Goal: Task Accomplishment & Management: Complete application form

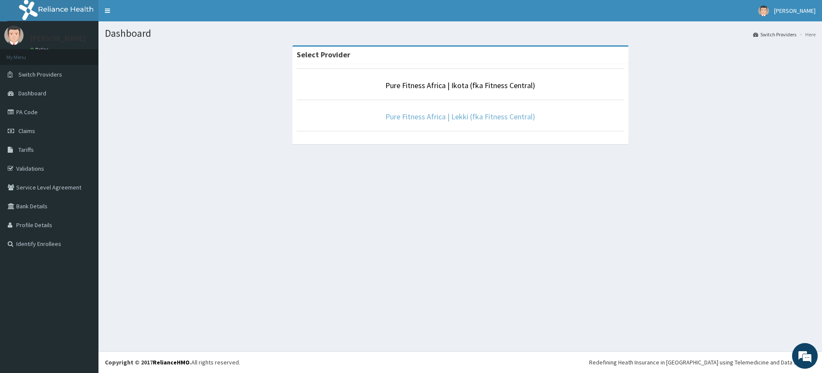
click at [398, 123] on li "Pure Fitness Africa | Lekki (fka Fitness Central)" at bounding box center [460, 116] width 327 height 32
click at [399, 118] on link "Pure Fitness Africa | Lekki (fka Fitness Central)" at bounding box center [460, 117] width 150 height 10
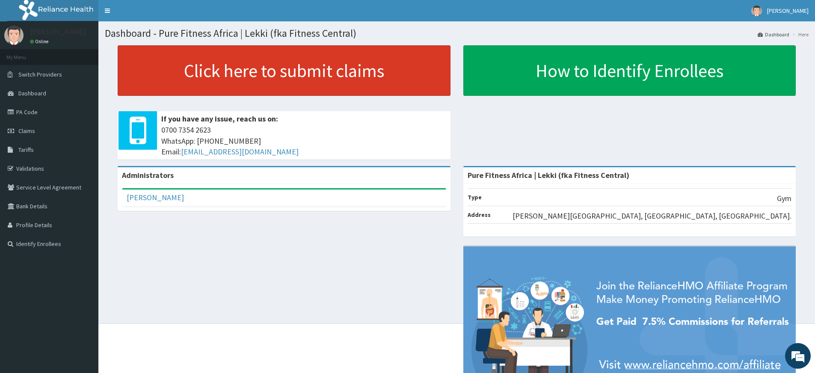
click at [231, 91] on link "Click here to submit claims" at bounding box center [284, 70] width 333 height 50
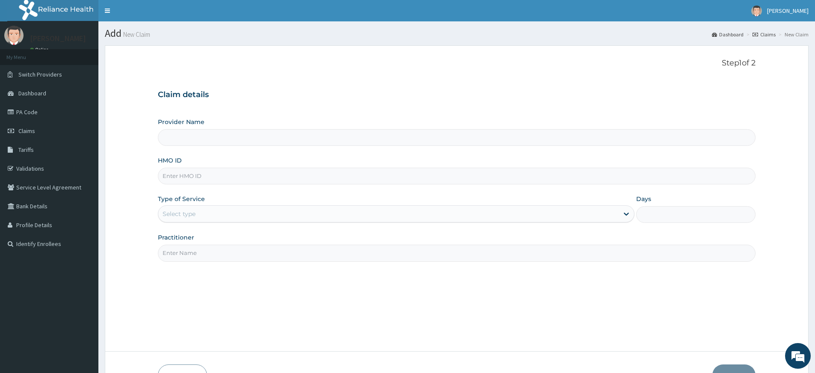
type input "Pure Fitness Africa | Lekki (fka Fitness Central)"
type input "1"
